Goal: Navigation & Orientation: Find specific page/section

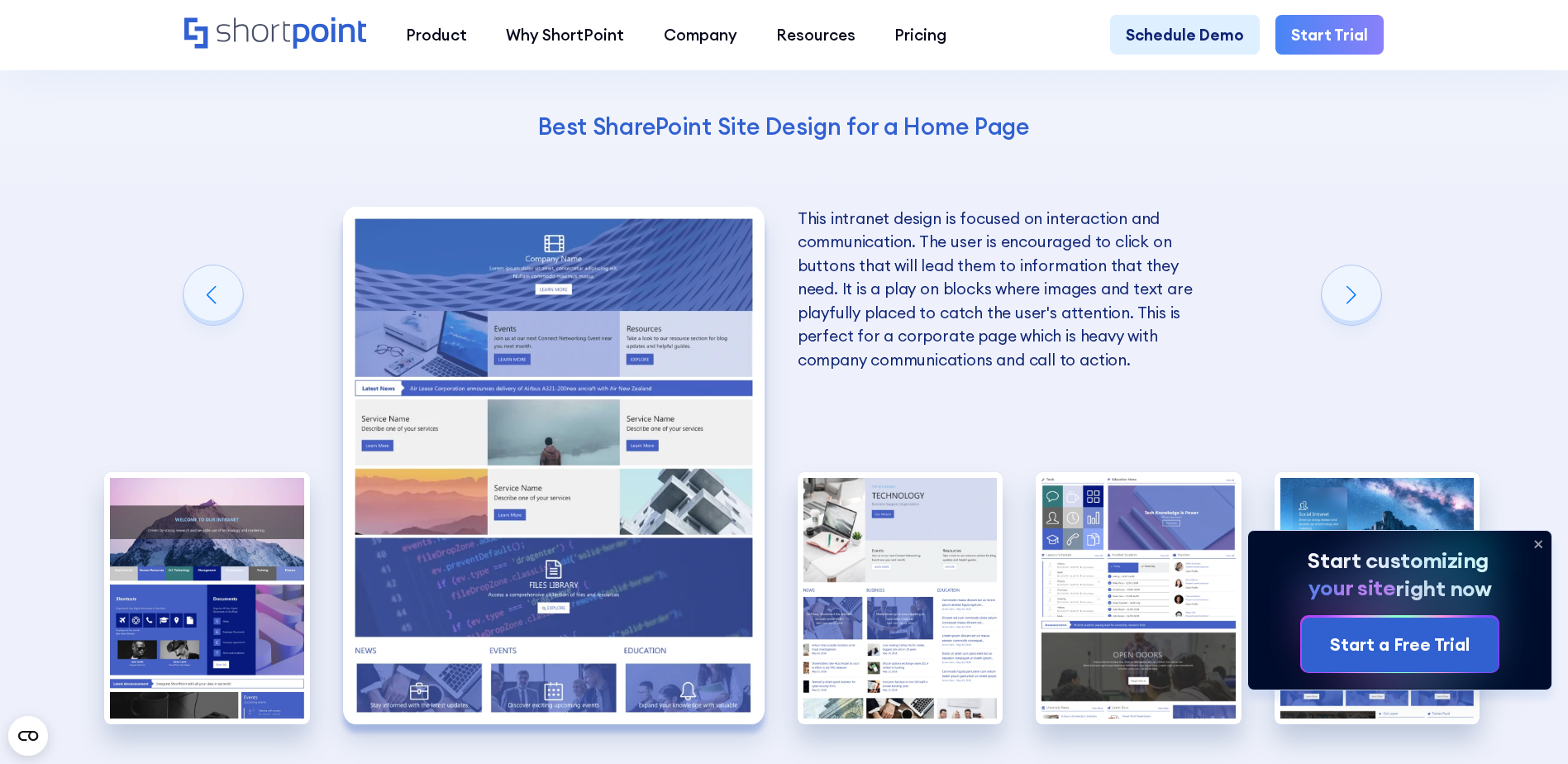
scroll to position [3887, 0]
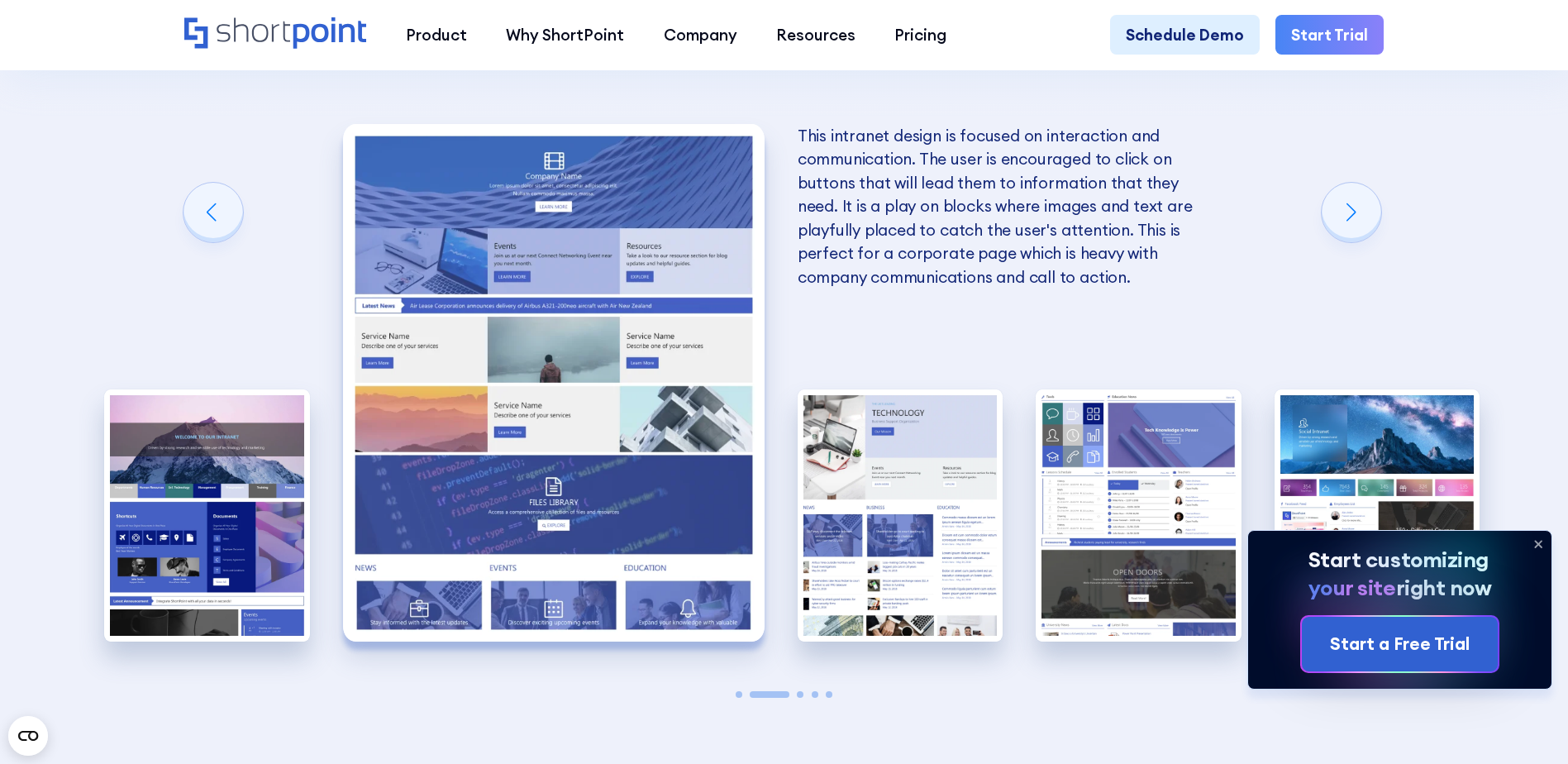
click at [1542, 542] on icon at bounding box center [1538, 544] width 27 height 27
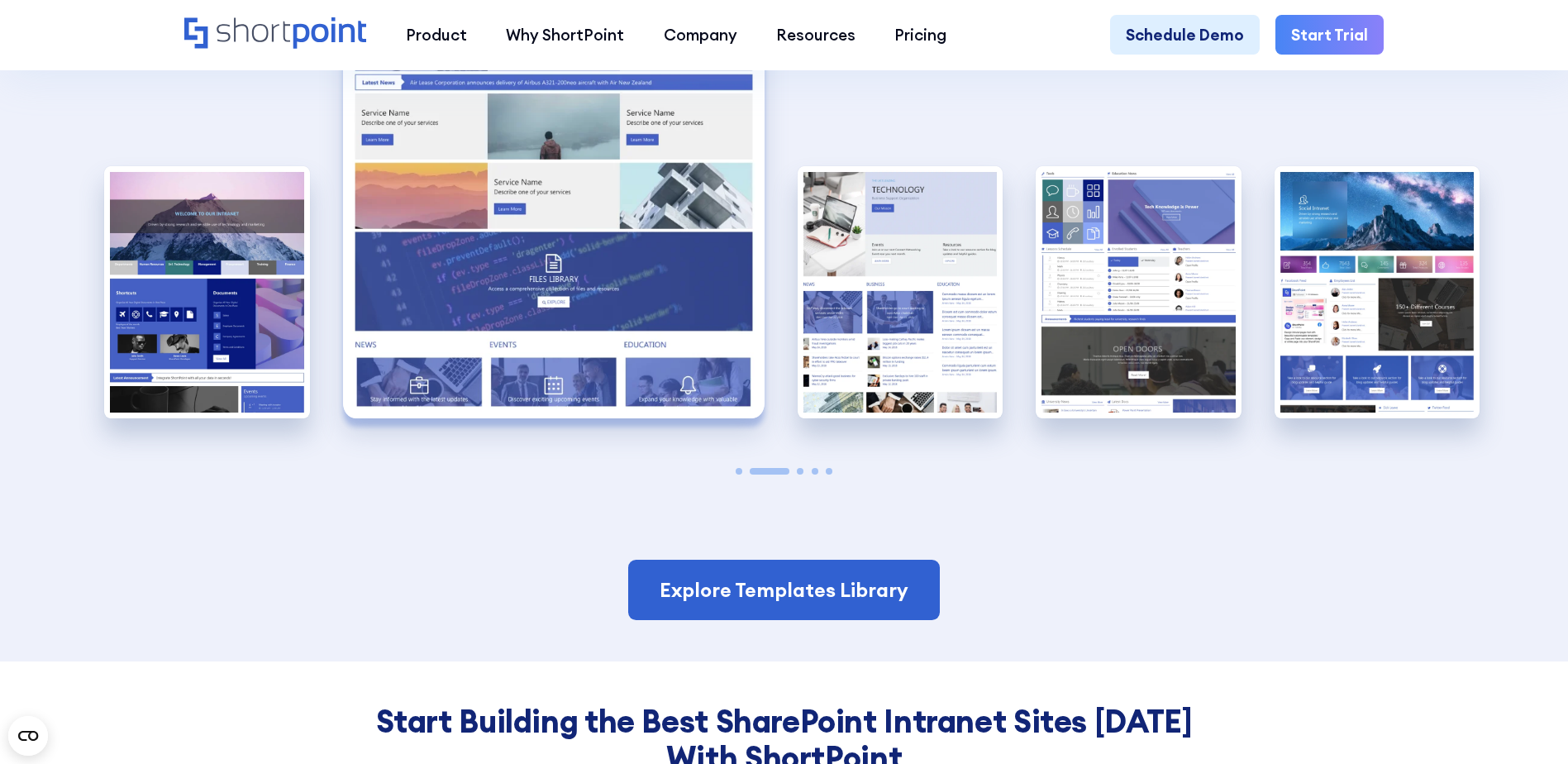
scroll to position [4218, 0]
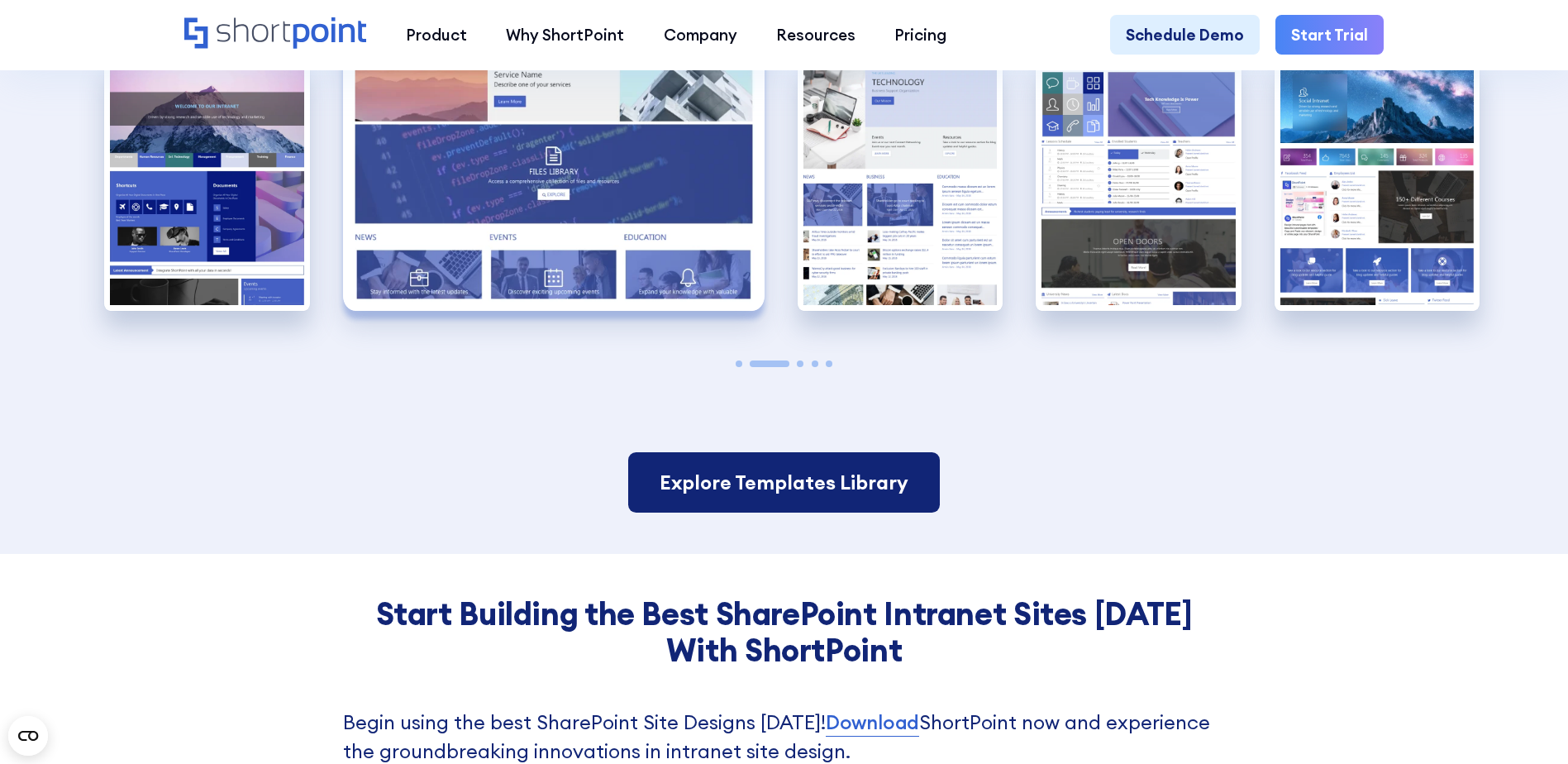
click at [887, 491] on link "Explore Templates Library" at bounding box center [784, 483] width 312 height 61
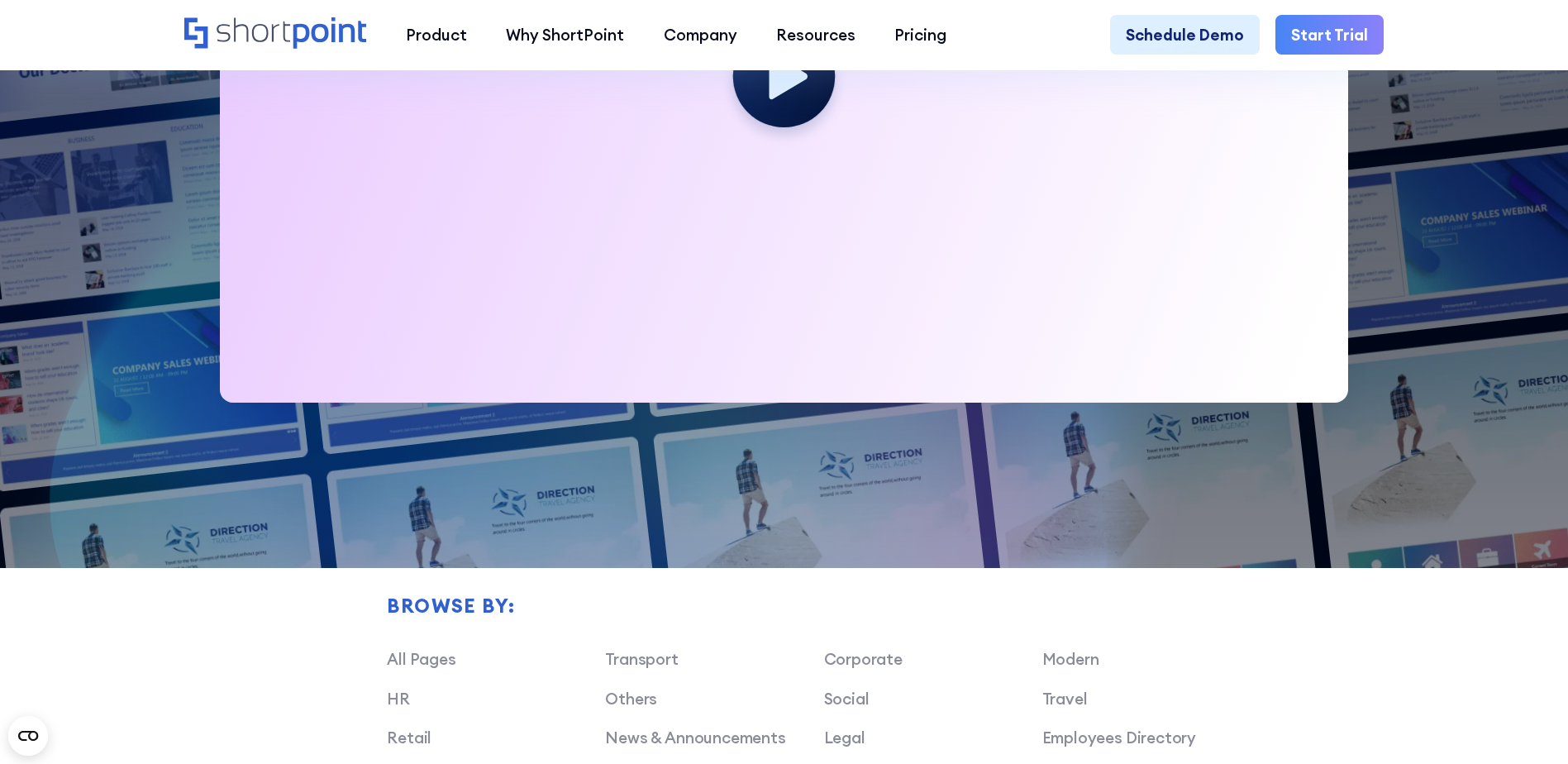
scroll to position [992, 0]
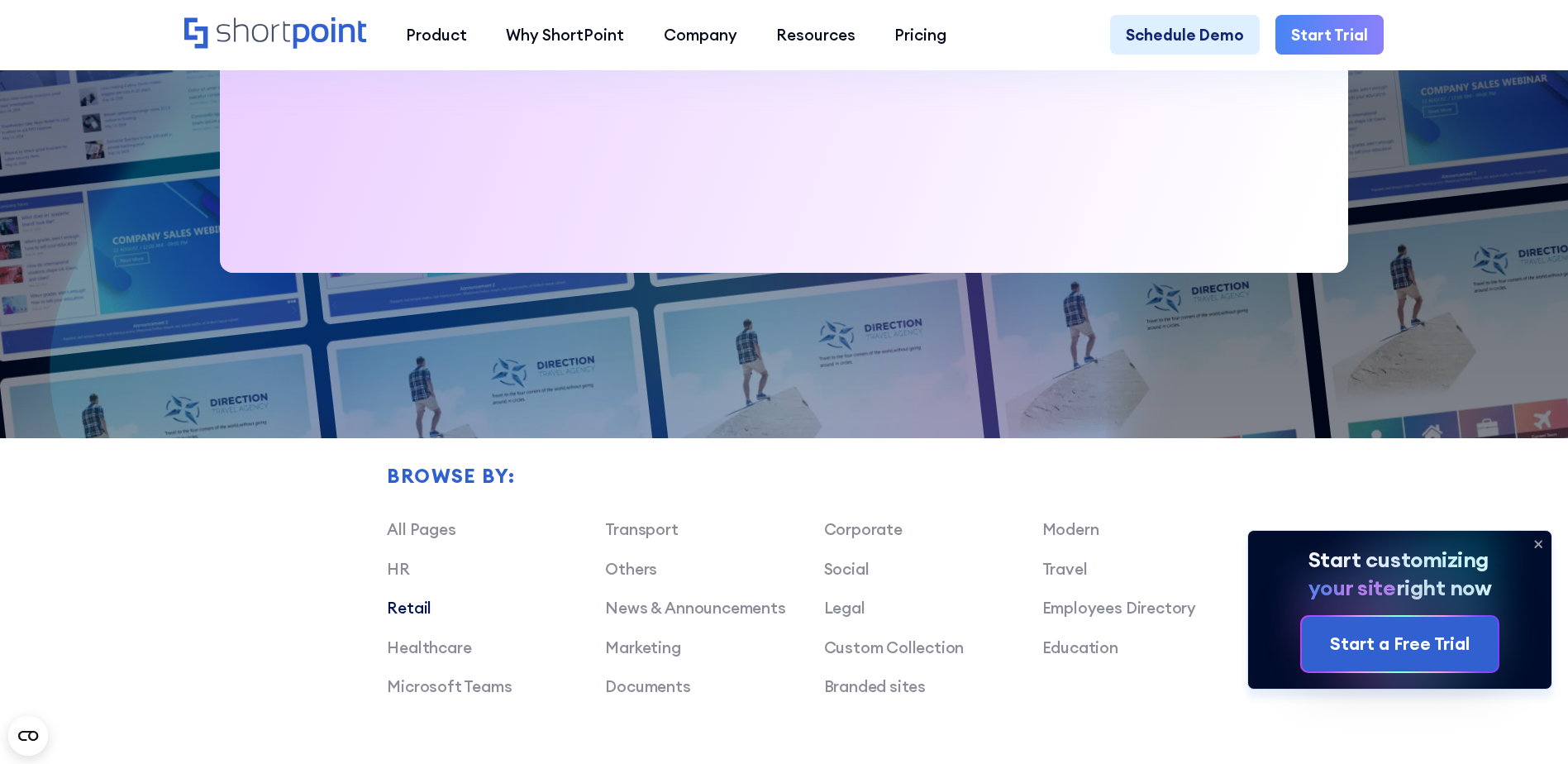
click at [414, 617] on link "Retail" at bounding box center [409, 607] width 45 height 20
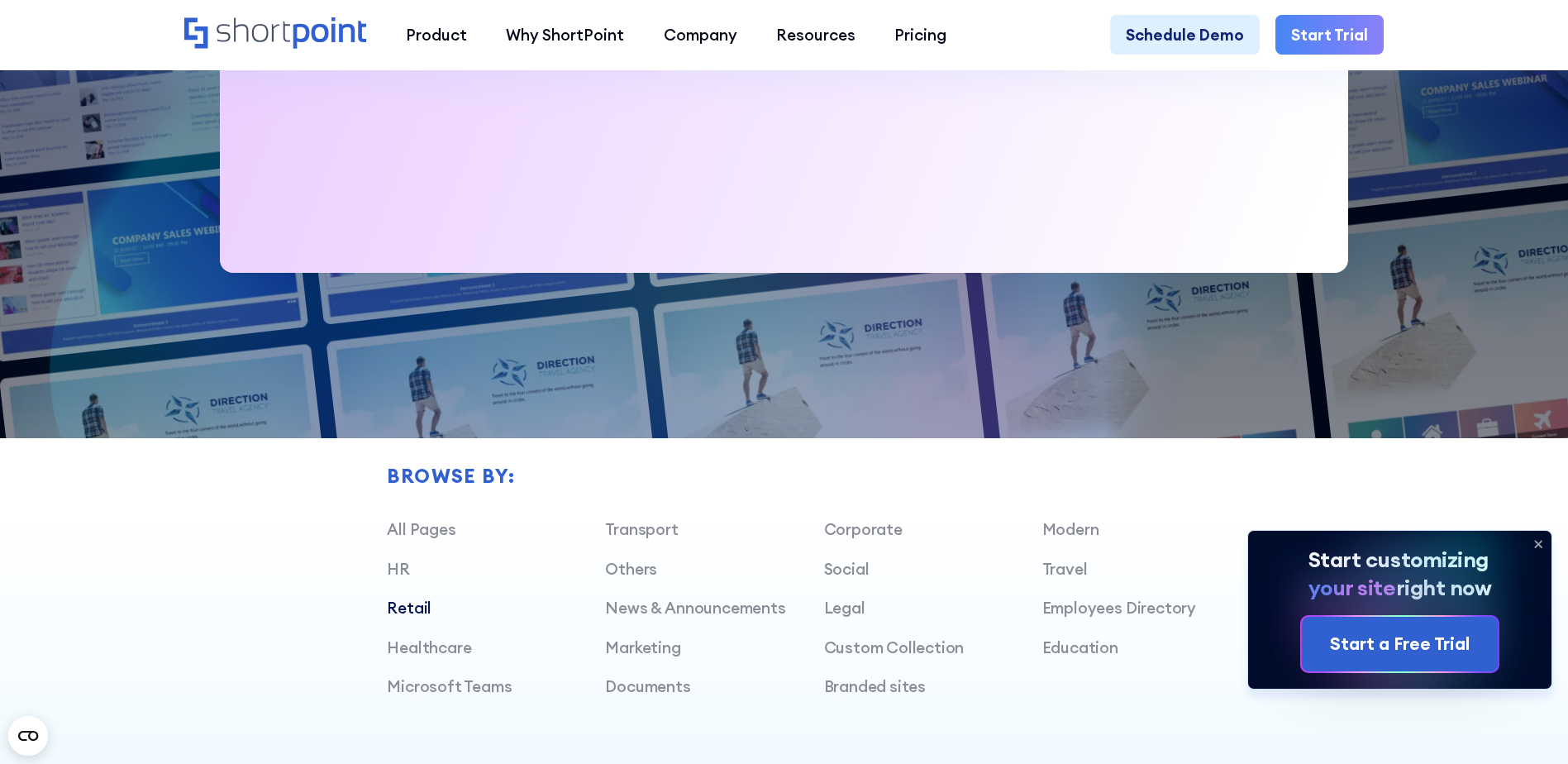
click at [414, 617] on link "Retail" at bounding box center [409, 607] width 45 height 20
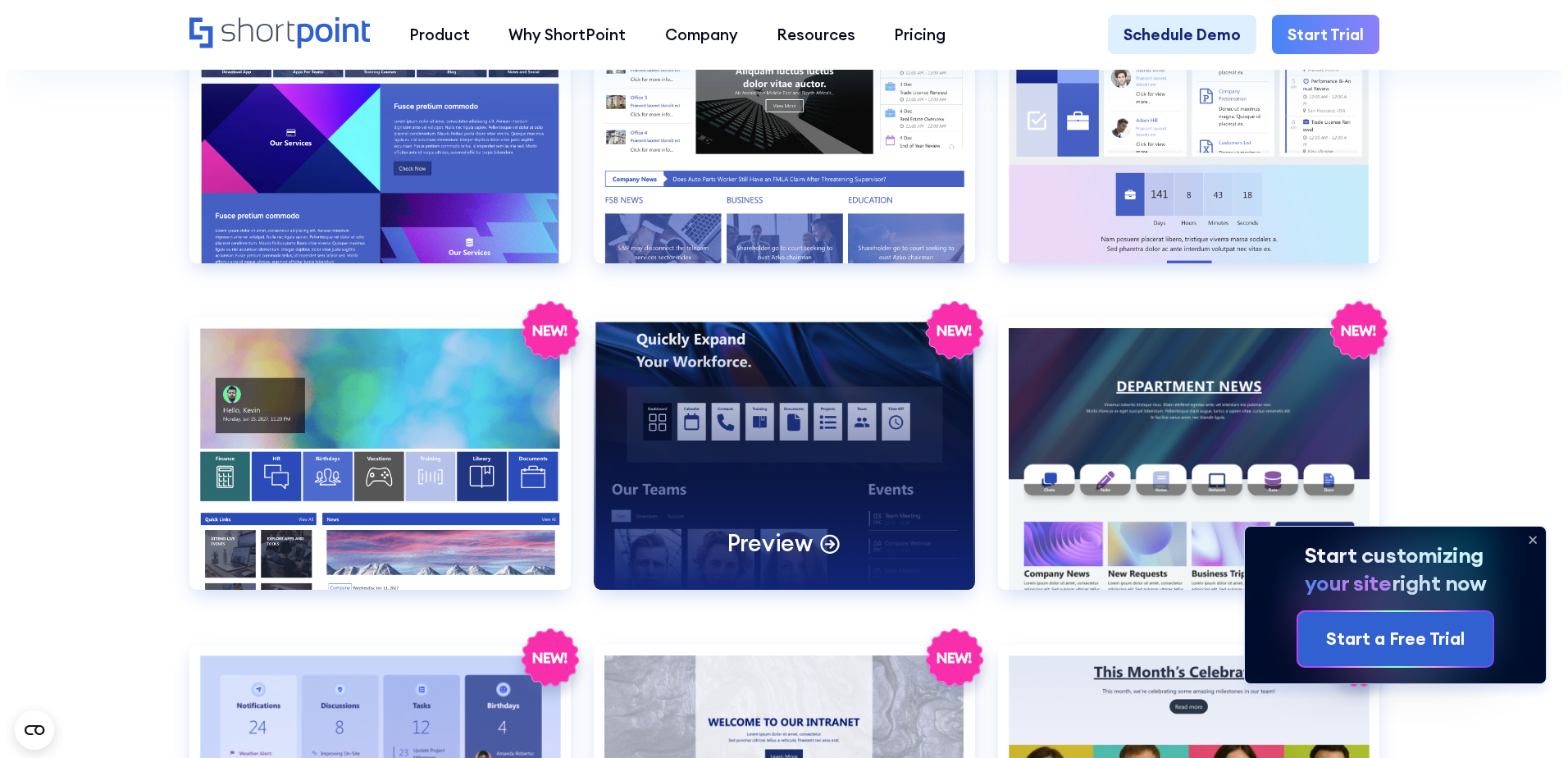
scroll to position [2872, 0]
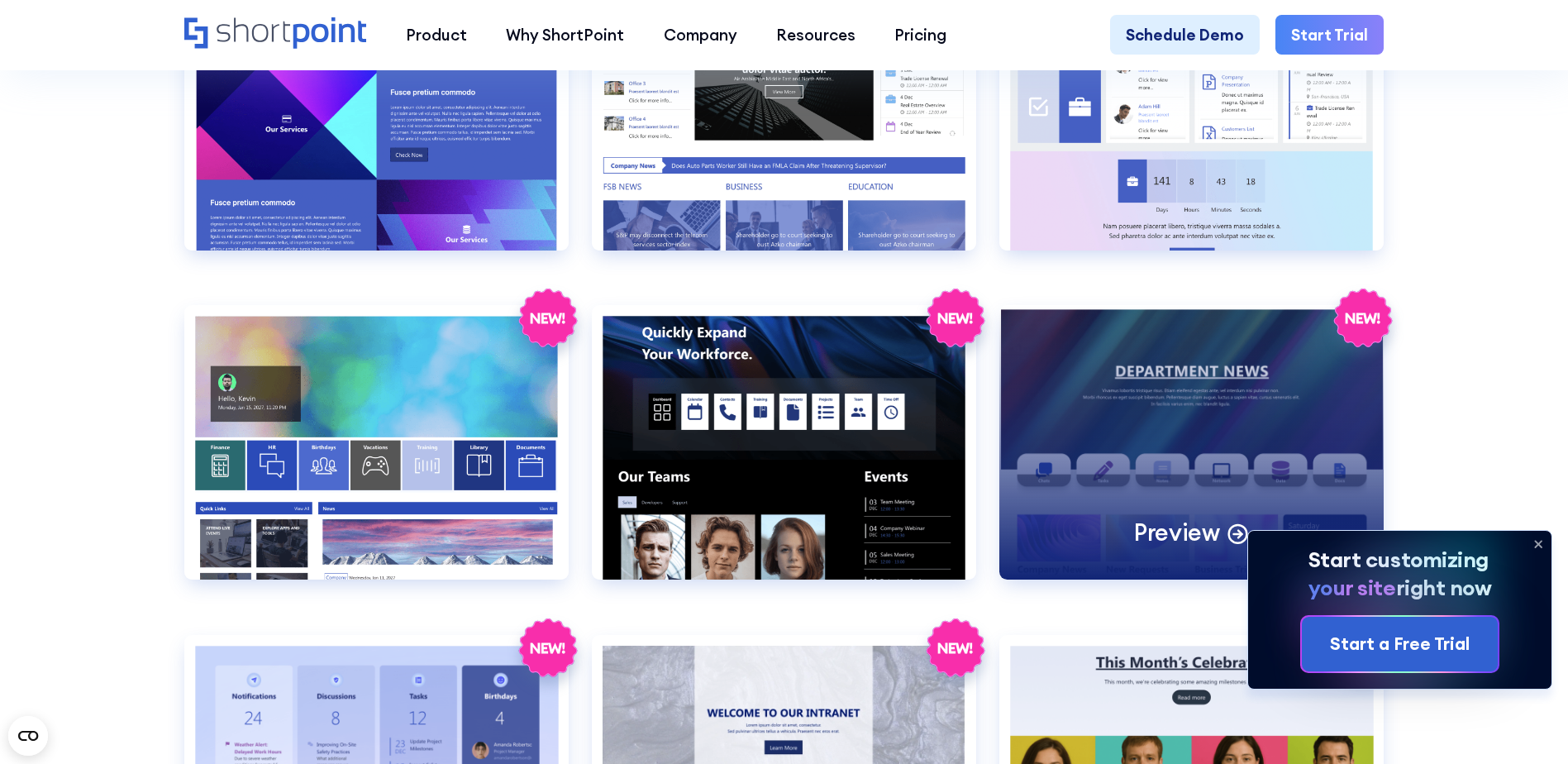
click at [1240, 472] on div "Preview" at bounding box center [1191, 442] width 385 height 274
